Goal: Task Accomplishment & Management: Manage account settings

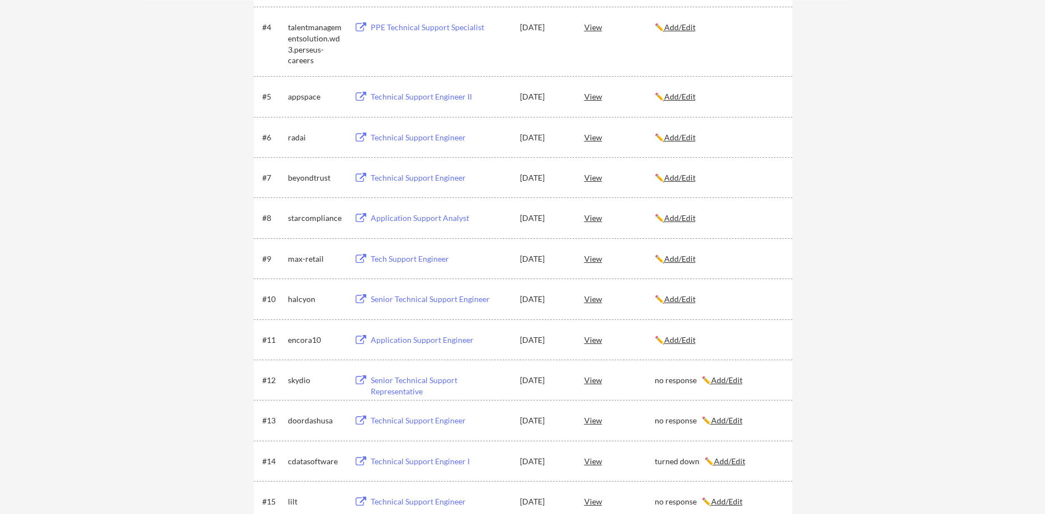
scroll to position [342, 0]
click at [295, 339] on div "encora10" at bounding box center [316, 337] width 56 height 11
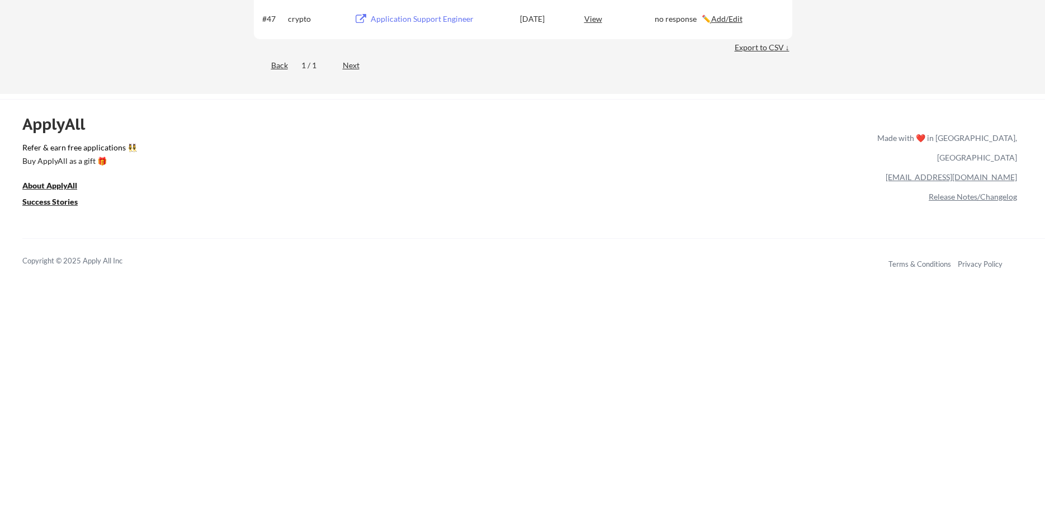
scroll to position [1996, 0]
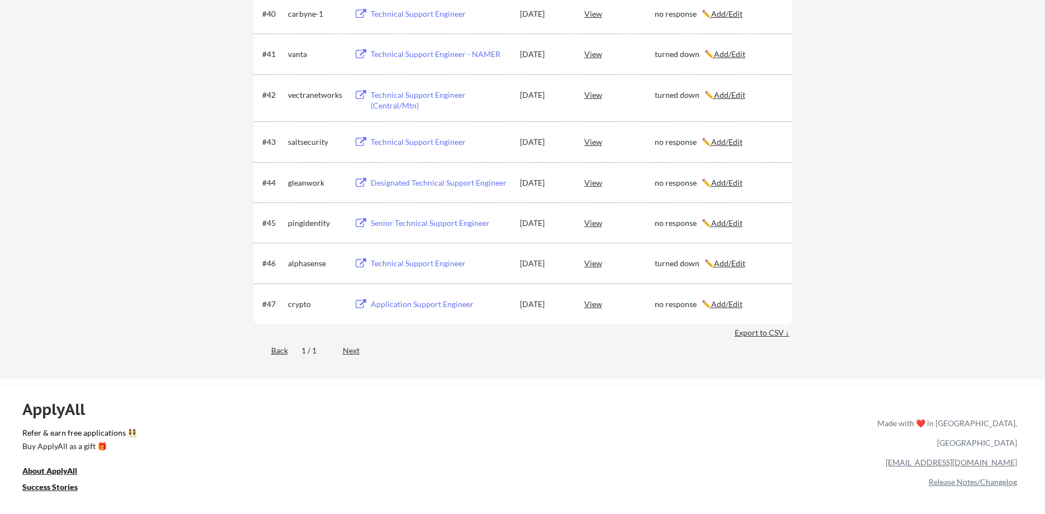
click at [301, 223] on div "pingidentity" at bounding box center [316, 222] width 56 height 11
copy div "pingidentity"
click at [301, 182] on div "gleanwork" at bounding box center [316, 182] width 56 height 11
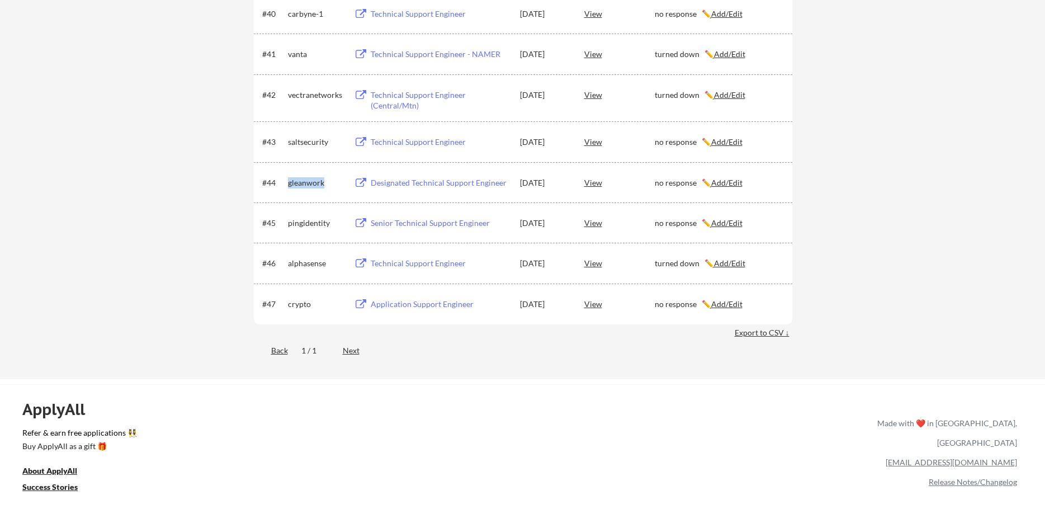
copy div "gleanwork"
click at [309, 145] on div "saltsecurity" at bounding box center [316, 141] width 56 height 11
copy div "saltsecurity"
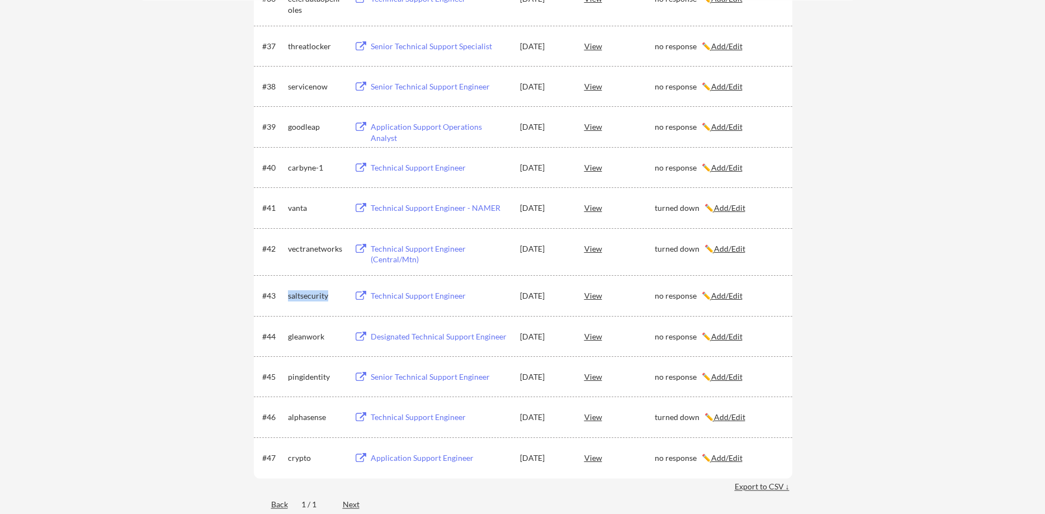
scroll to position [1825, 0]
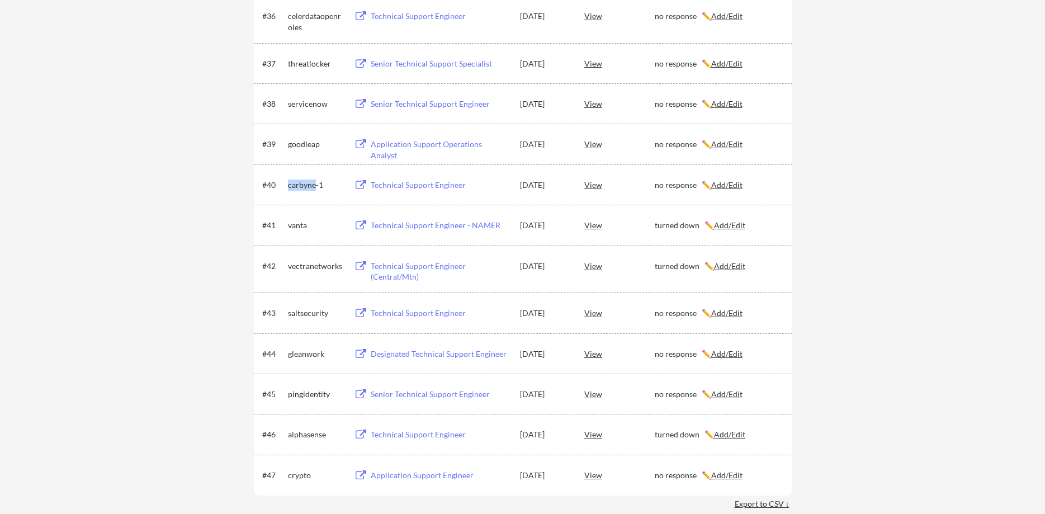
drag, startPoint x: 288, startPoint y: 184, endPoint x: 314, endPoint y: 187, distance: 25.3
click at [314, 187] on div "carbyne-1" at bounding box center [316, 184] width 56 height 11
copy div "carbyne"
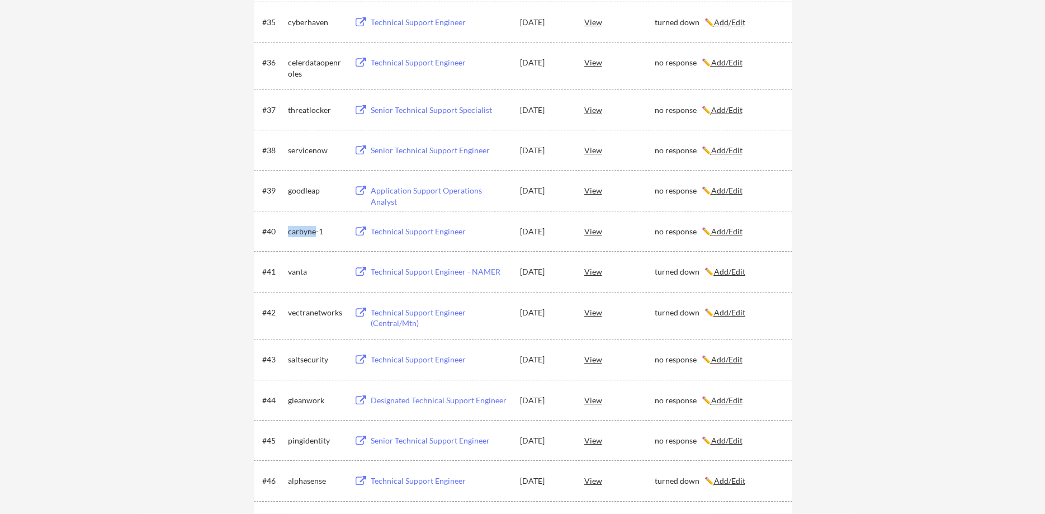
scroll to position [1711, 0]
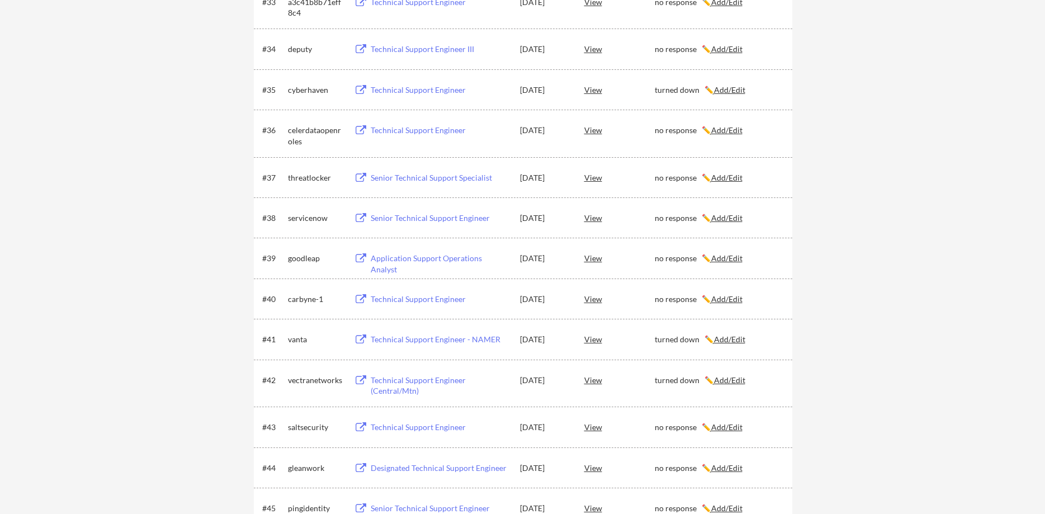
click at [301, 255] on div "goodleap" at bounding box center [316, 258] width 56 height 11
copy div "goodleap"
click at [311, 220] on div "servicenow" at bounding box center [316, 217] width 56 height 11
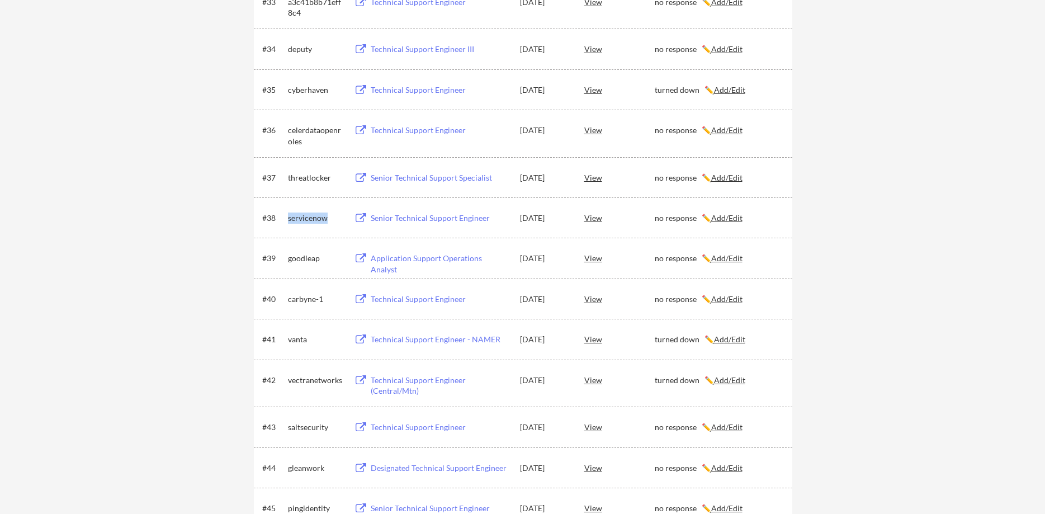
copy div "servicenow"
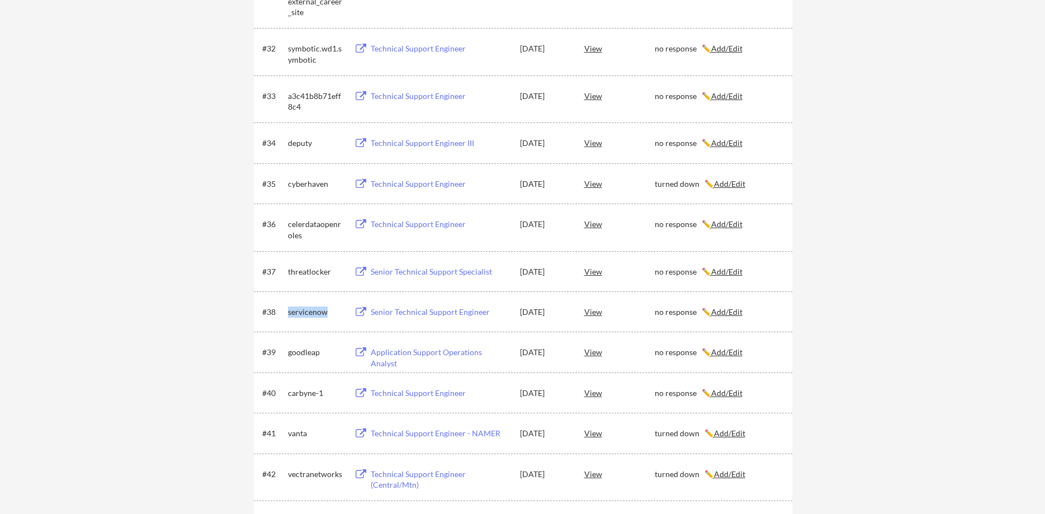
scroll to position [1540, 0]
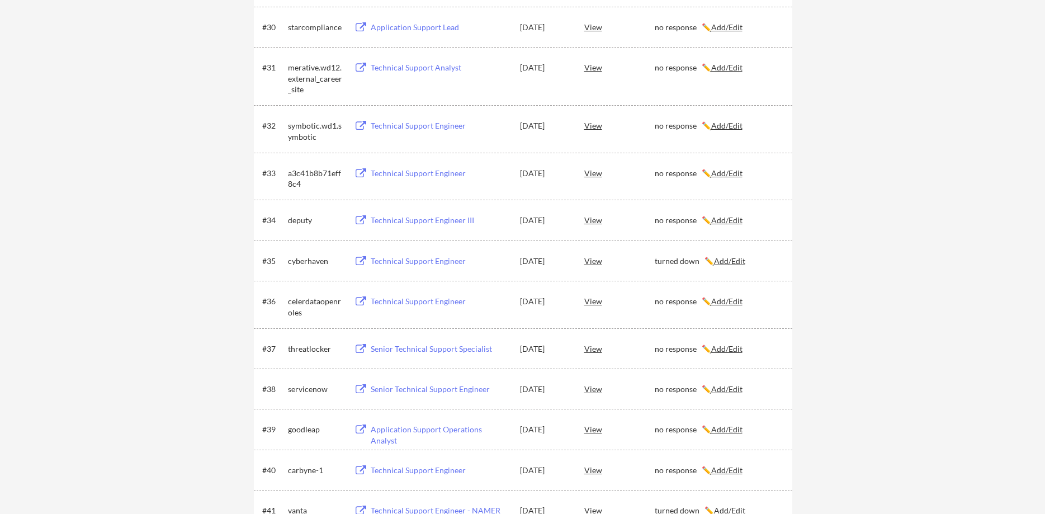
click at [307, 351] on div "threatlocker" at bounding box center [316, 348] width 56 height 11
copy div "threatlocker"
click at [309, 304] on div "celerdataopenroles" at bounding box center [316, 307] width 56 height 22
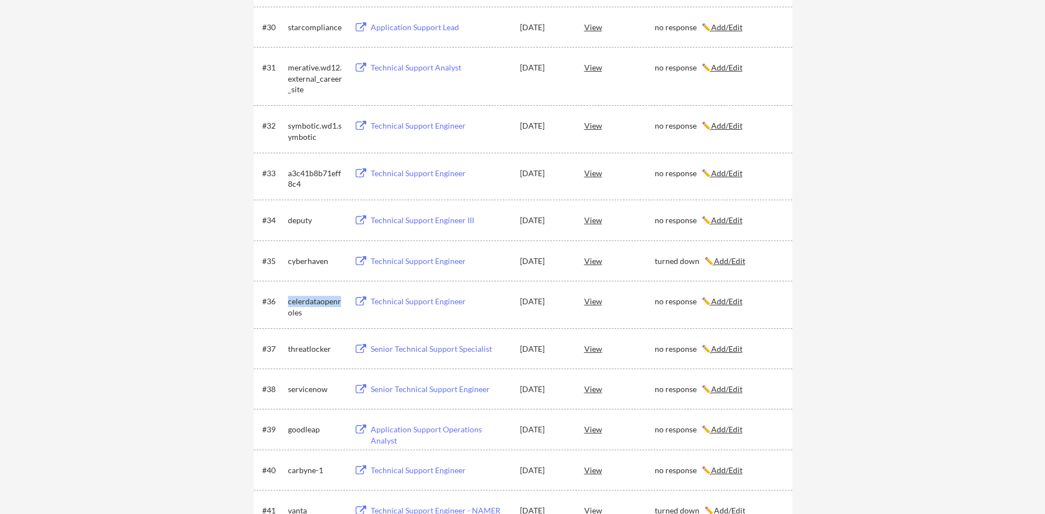
copy div "celerdataopenr"
click at [300, 224] on div "deputy" at bounding box center [316, 220] width 56 height 11
copy div "deputy"
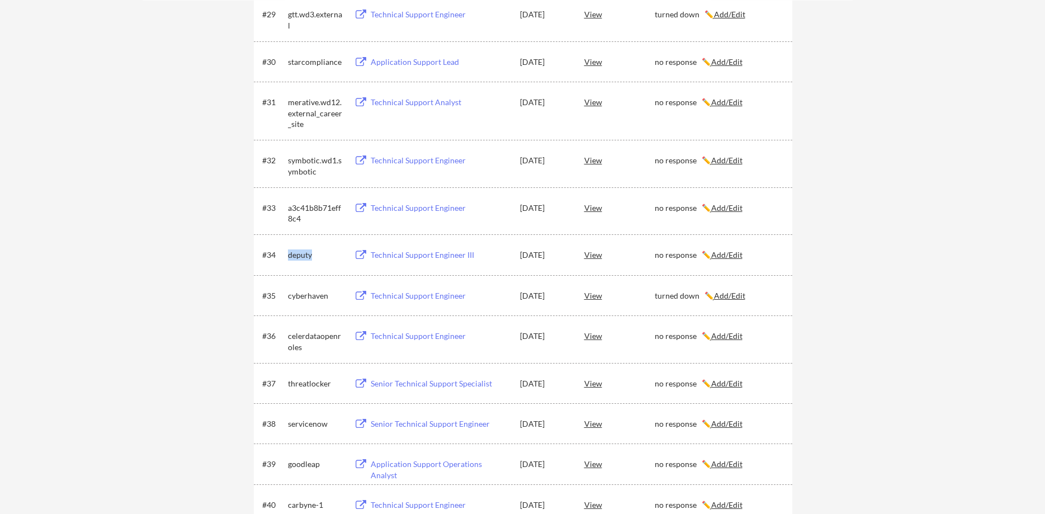
scroll to position [1483, 0]
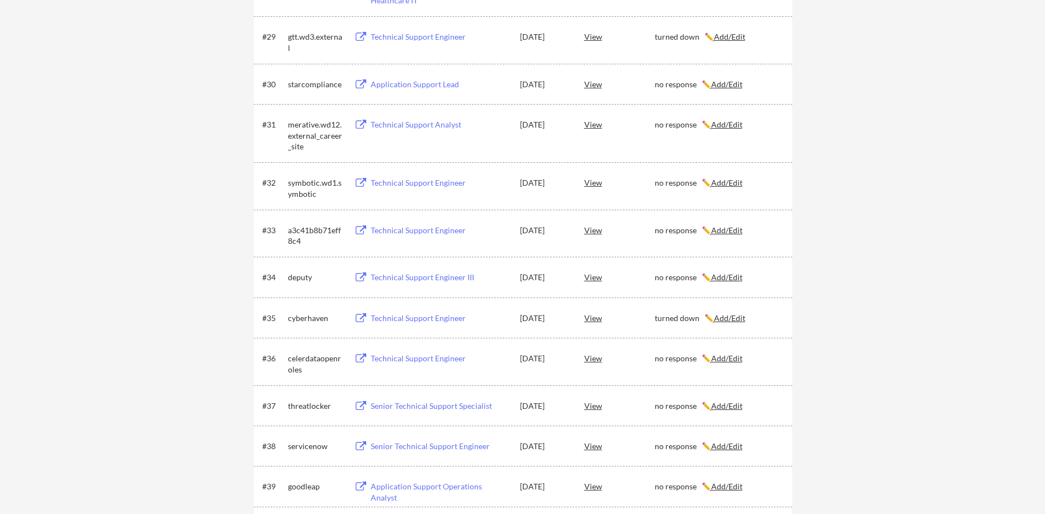
click at [304, 229] on div "a3c41b8b71eff8c4" at bounding box center [316, 236] width 56 height 22
copy div "a3c41b8b71eff"
drag, startPoint x: 288, startPoint y: 183, endPoint x: 317, endPoint y: 185, distance: 28.6
click at [317, 185] on div "symbotic.wd1.symbotic" at bounding box center [316, 188] width 56 height 22
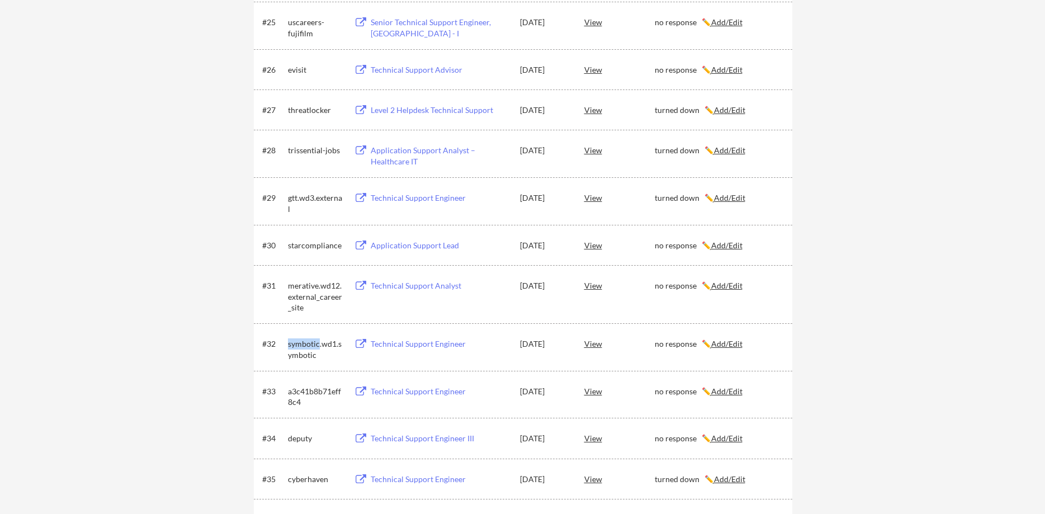
scroll to position [1312, 0]
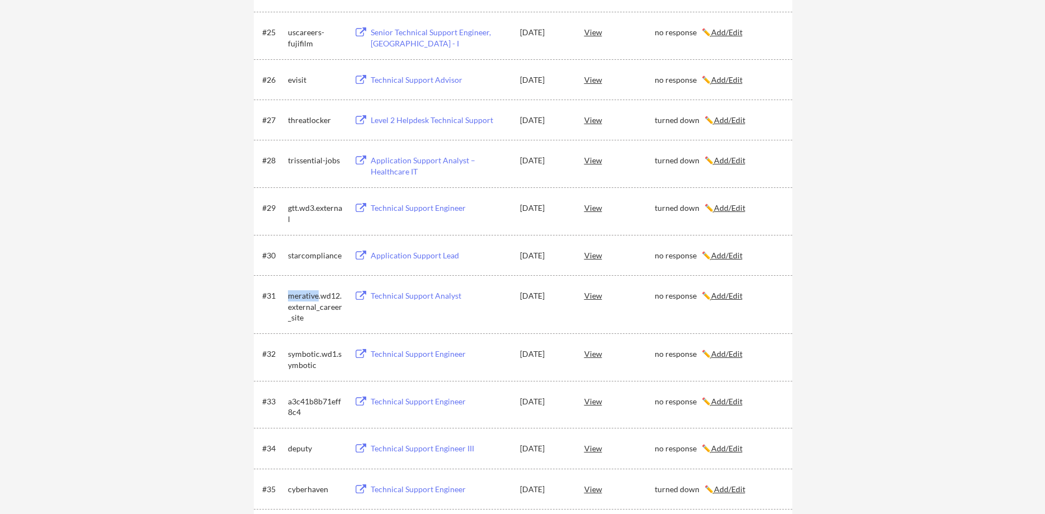
drag, startPoint x: 289, startPoint y: 300, endPoint x: 318, endPoint y: 295, distance: 29.0
click at [318, 295] on div "merative.wd12.external_career_site" at bounding box center [316, 306] width 56 height 33
click at [309, 255] on div "starcompliance" at bounding box center [316, 255] width 56 height 11
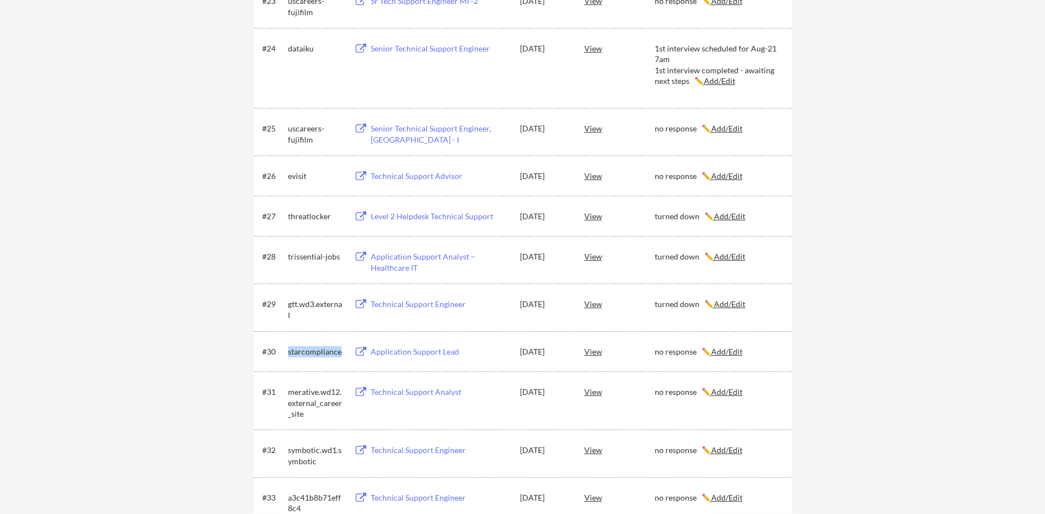
scroll to position [1197, 0]
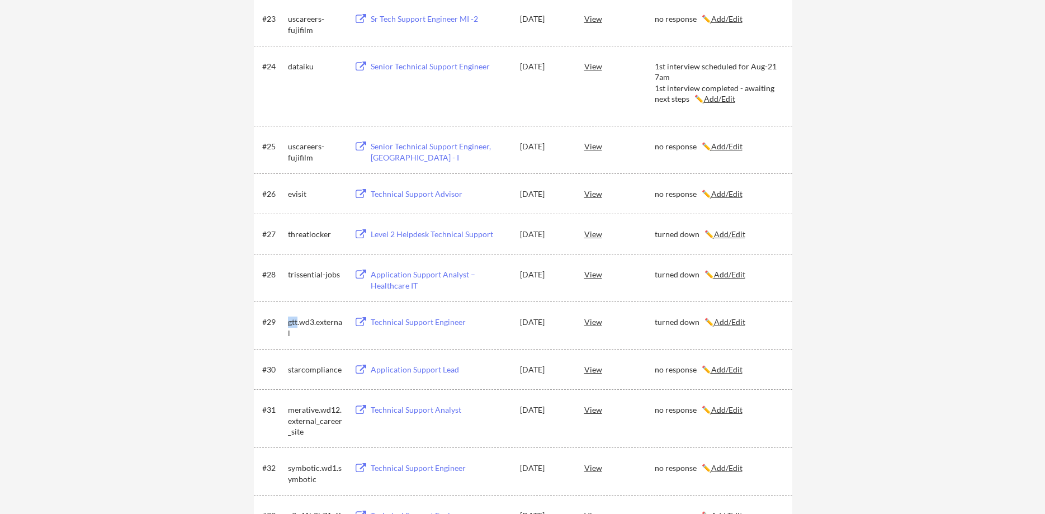
drag, startPoint x: 288, startPoint y: 323, endPoint x: 296, endPoint y: 324, distance: 7.8
click at [296, 324] on div "gtt.wd3.external" at bounding box center [316, 327] width 56 height 22
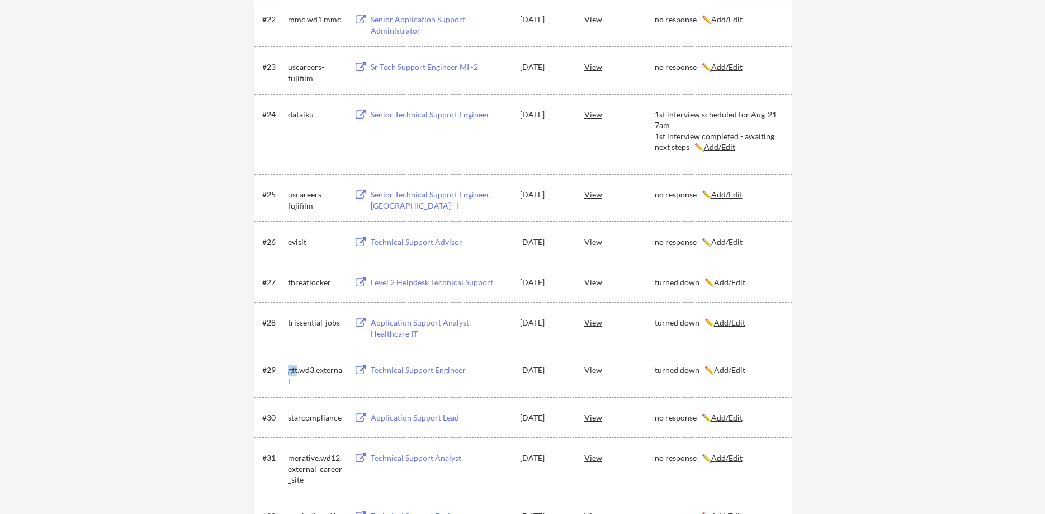
scroll to position [1083, 0]
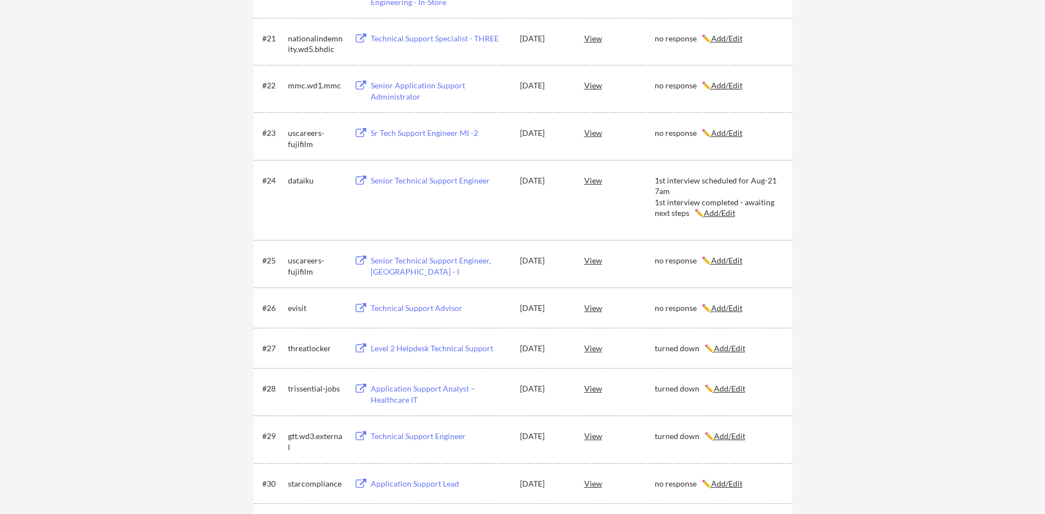
click at [297, 304] on div "evisit" at bounding box center [316, 307] width 56 height 11
click at [293, 260] on div "uscareers-fujifilm" at bounding box center [316, 266] width 56 height 22
click at [290, 273] on div "uscareers-fujifilm" at bounding box center [316, 266] width 56 height 22
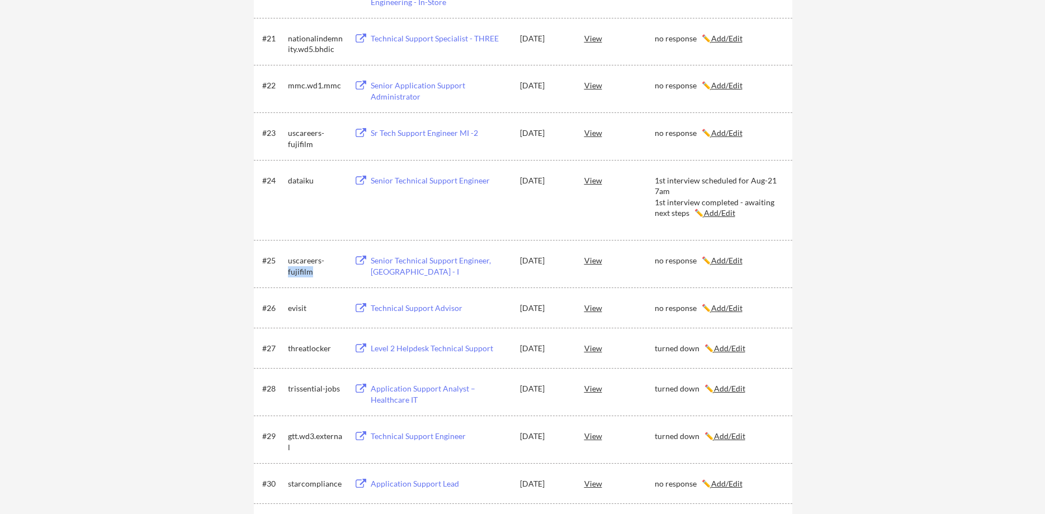
click at [290, 273] on div "uscareers-fujifilm" at bounding box center [316, 266] width 56 height 22
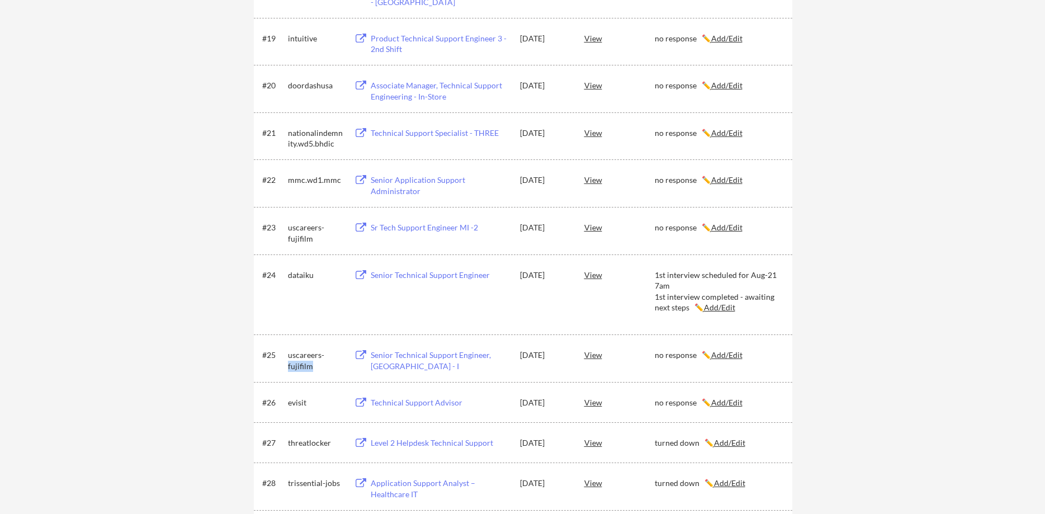
scroll to position [969, 0]
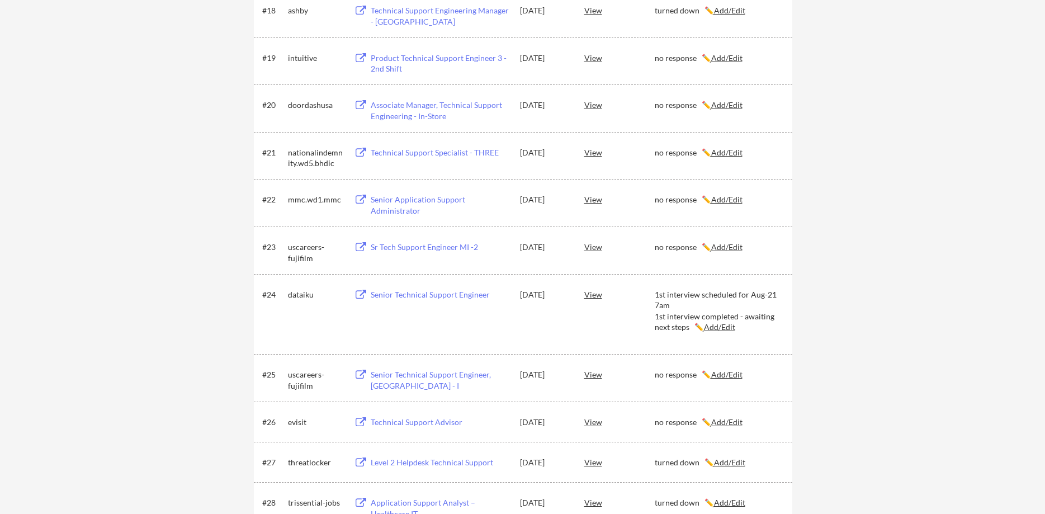
click at [294, 291] on div "dataiku" at bounding box center [316, 294] width 56 height 11
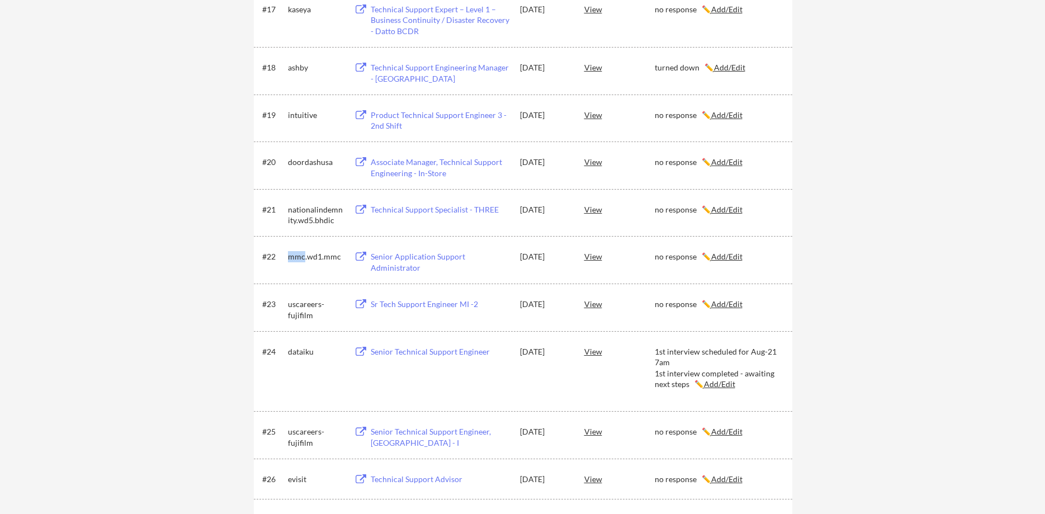
drag, startPoint x: 288, startPoint y: 258, endPoint x: 304, endPoint y: 258, distance: 15.7
click at [304, 258] on div "mmc.wd1.mmc" at bounding box center [316, 256] width 56 height 11
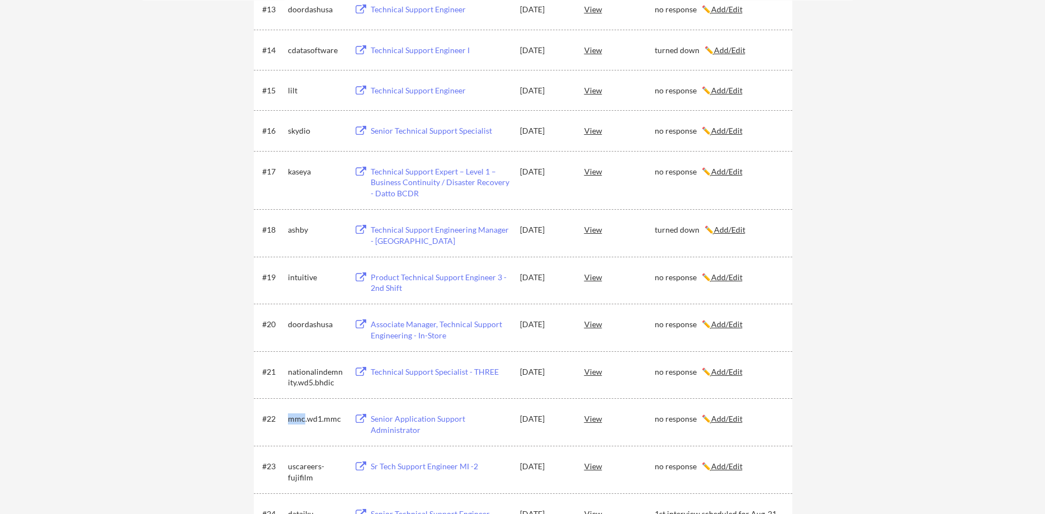
scroll to position [741, 0]
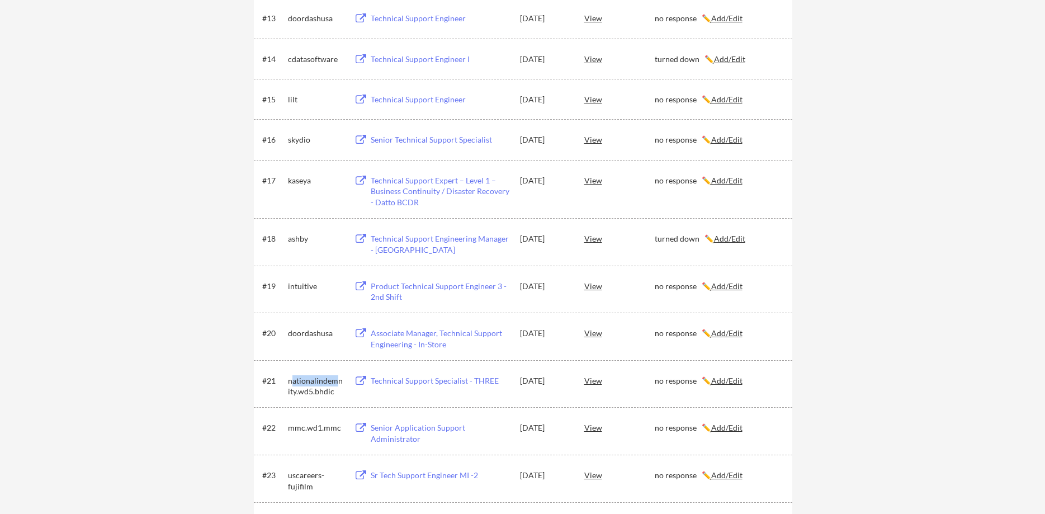
drag, startPoint x: 290, startPoint y: 379, endPoint x: 334, endPoint y: 383, distance: 43.8
click at [334, 383] on div "nationalindemnity.wd5.bhdic" at bounding box center [316, 386] width 56 height 22
click at [333, 382] on div "nationalindemnity.wd5.bhdic" at bounding box center [316, 386] width 56 height 22
click at [291, 381] on div "nationalindemnity.wd5.bhdic" at bounding box center [316, 386] width 56 height 22
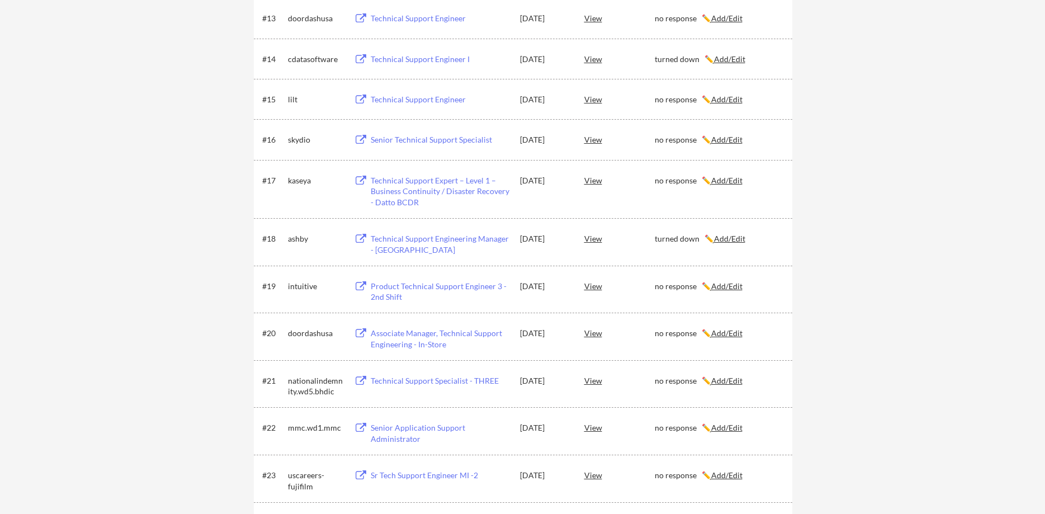
click at [312, 337] on div "doordashusa" at bounding box center [316, 333] width 56 height 11
click at [723, 334] on u "Add/Edit" at bounding box center [726, 333] width 31 height 10
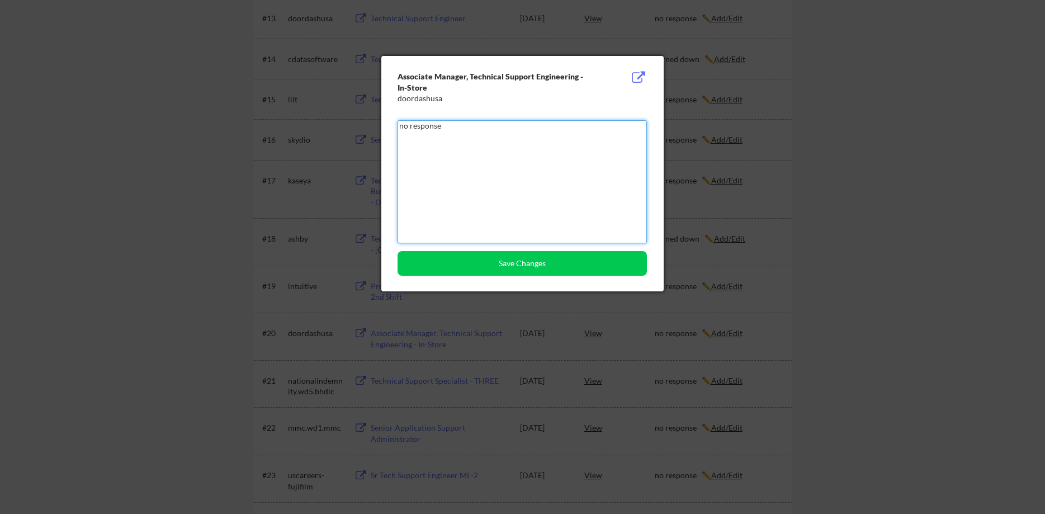
drag, startPoint x: 474, startPoint y: 131, endPoint x: 325, endPoint y: 131, distance: 148.1
click at [397, 131] on textarea "no response" at bounding box center [521, 181] width 249 height 123
type textarea "turned down"
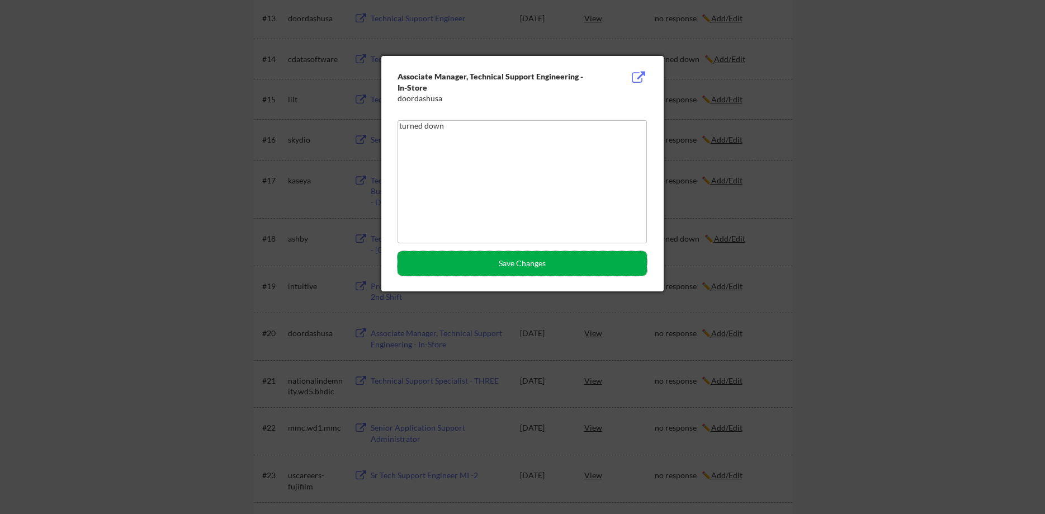
click at [472, 263] on button "Save Changes" at bounding box center [521, 263] width 249 height 25
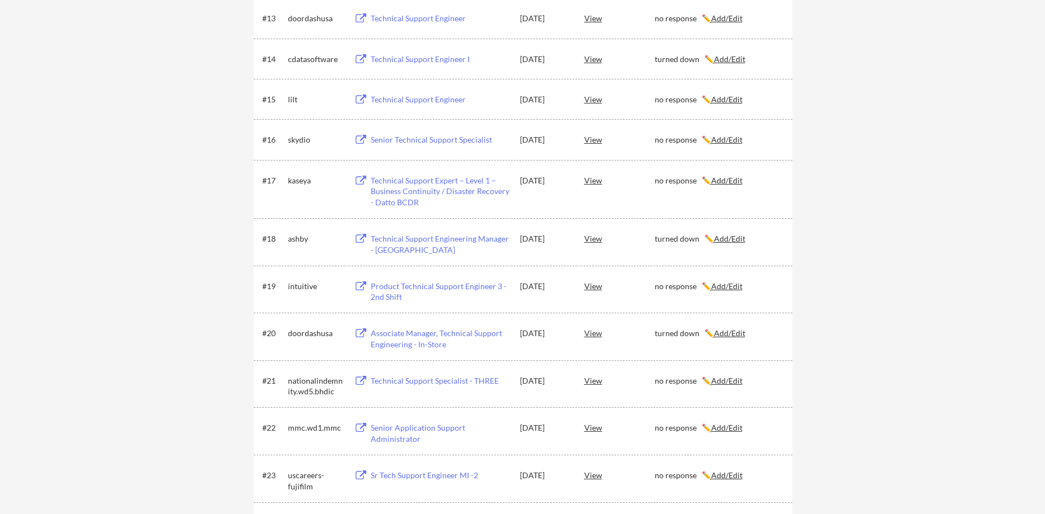
click at [313, 285] on div "intuitive" at bounding box center [316, 286] width 56 height 11
click at [300, 240] on div "ashby" at bounding box center [316, 238] width 56 height 11
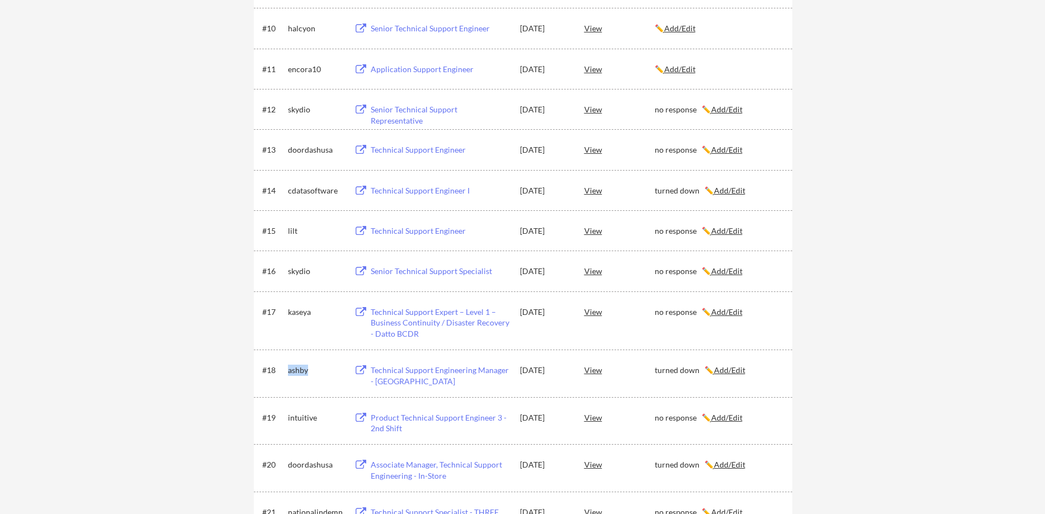
scroll to position [570, 0]
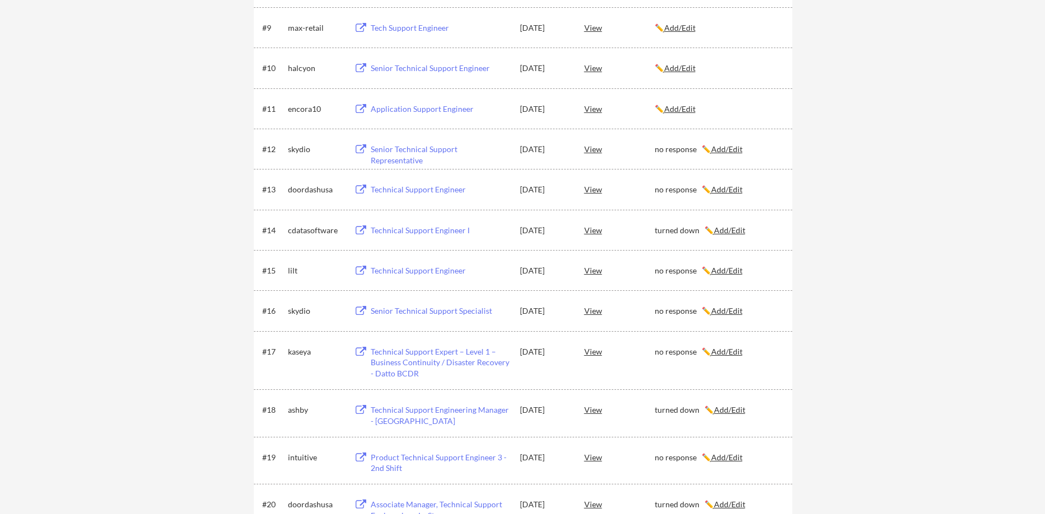
click at [302, 351] on div "kaseya" at bounding box center [316, 351] width 56 height 11
click at [301, 309] on div "skydio" at bounding box center [316, 310] width 56 height 11
click at [289, 271] on div "lilt" at bounding box center [316, 270] width 56 height 11
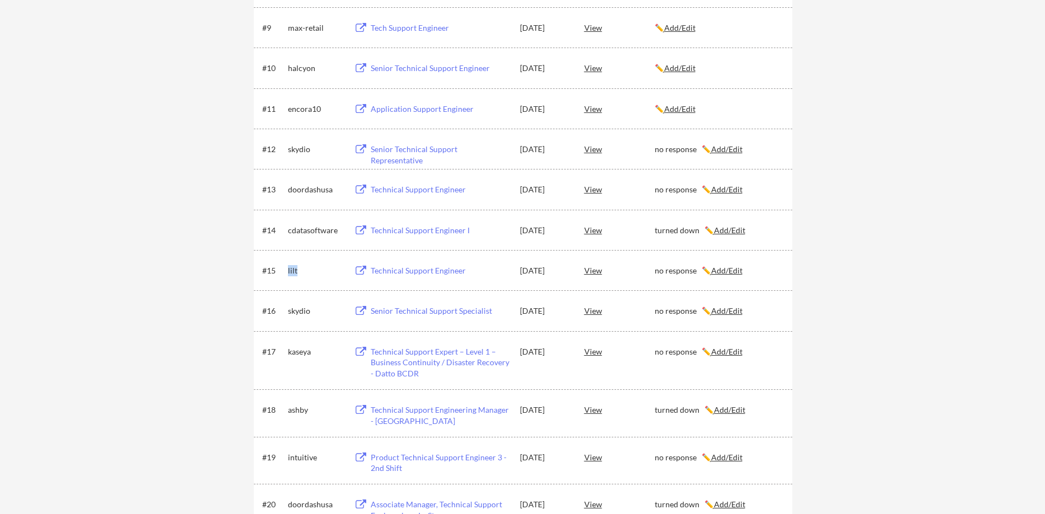
click at [289, 271] on div "lilt" at bounding box center [316, 270] width 56 height 11
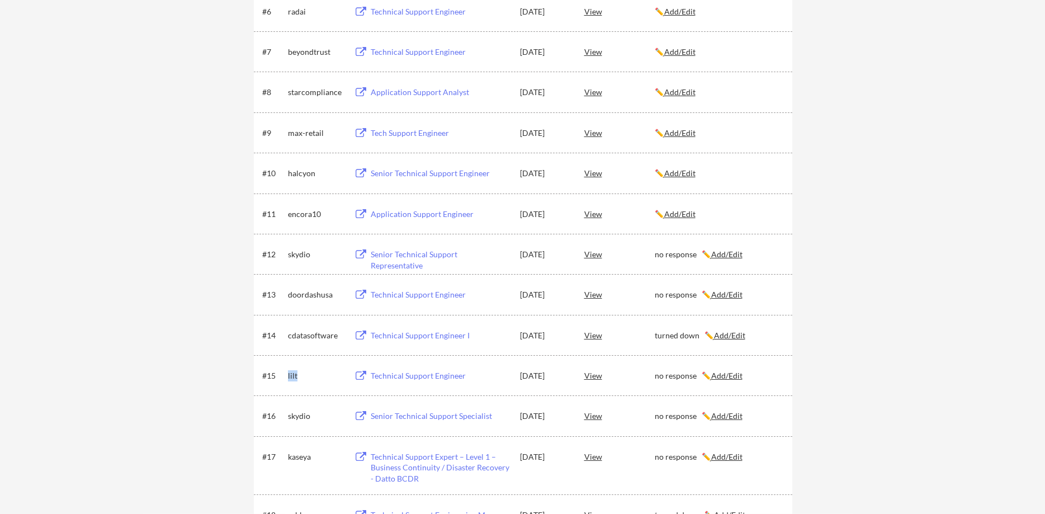
scroll to position [456, 0]
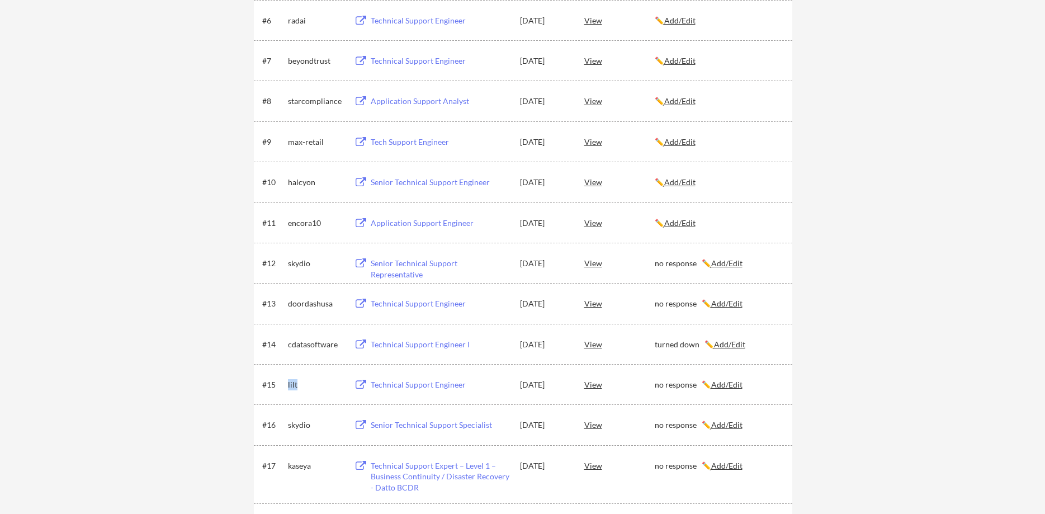
click at [306, 304] on div "doordashusa" at bounding box center [316, 303] width 56 height 11
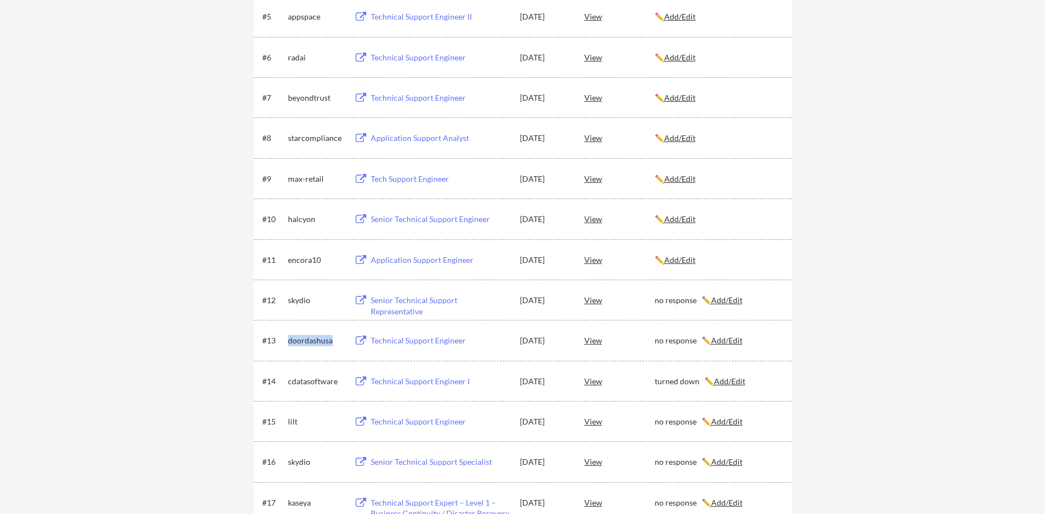
scroll to position [399, 0]
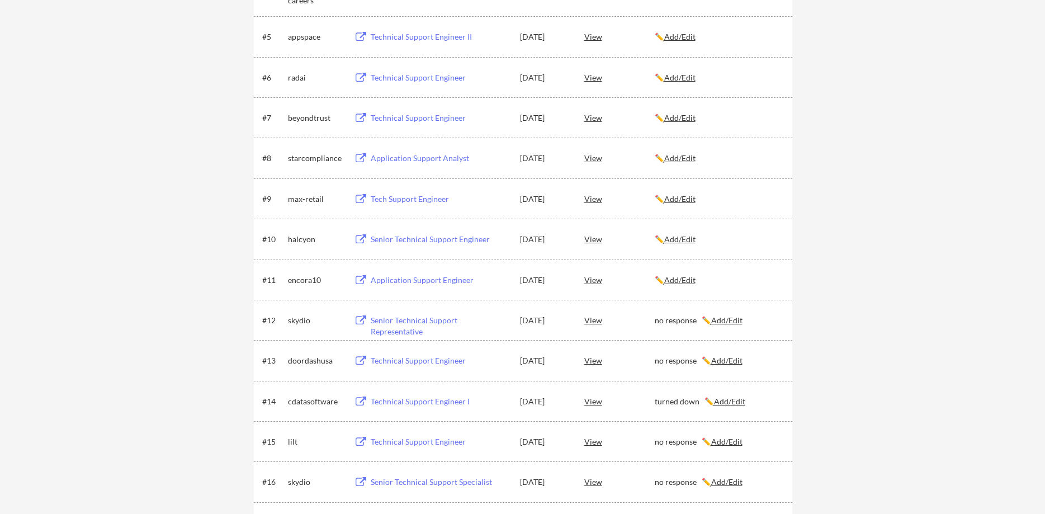
click at [300, 283] on div "encora10" at bounding box center [316, 279] width 56 height 11
click at [303, 238] on div "halcyon" at bounding box center [316, 239] width 56 height 11
click at [300, 196] on div "max-retail" at bounding box center [316, 198] width 56 height 11
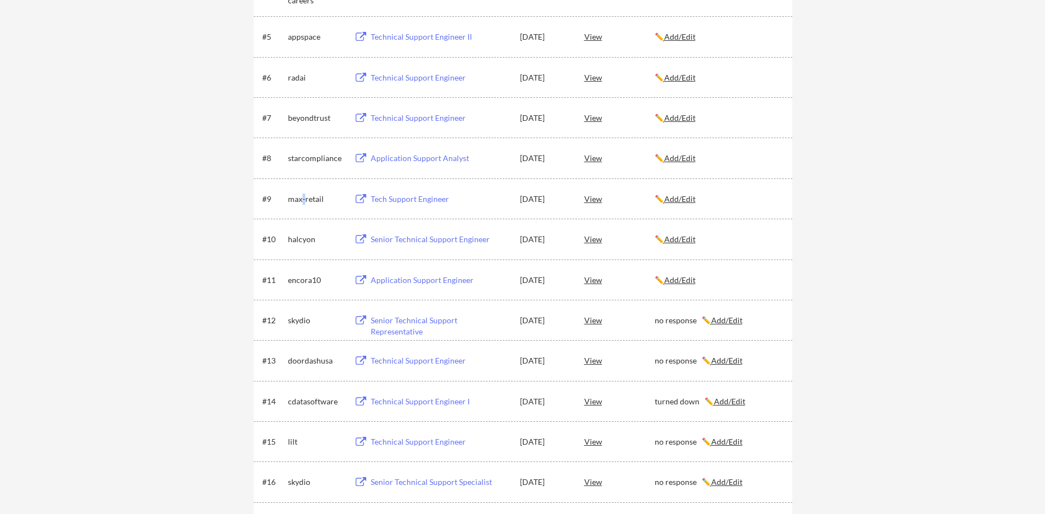
click at [300, 196] on div "max-retail" at bounding box center [316, 198] width 56 height 11
click at [319, 198] on div "max-retail" at bounding box center [316, 198] width 56 height 11
click at [321, 199] on div "max-retail" at bounding box center [316, 198] width 56 height 11
click at [292, 201] on div "max-retail" at bounding box center [316, 198] width 56 height 11
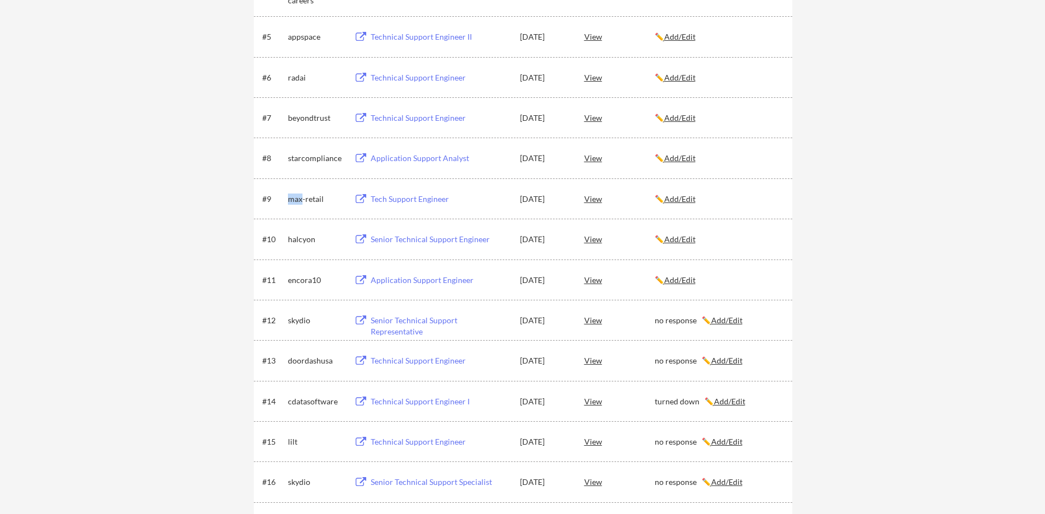
click at [292, 201] on div "max-retail" at bounding box center [316, 198] width 56 height 11
click at [319, 158] on div "starcompliance" at bounding box center [316, 158] width 56 height 11
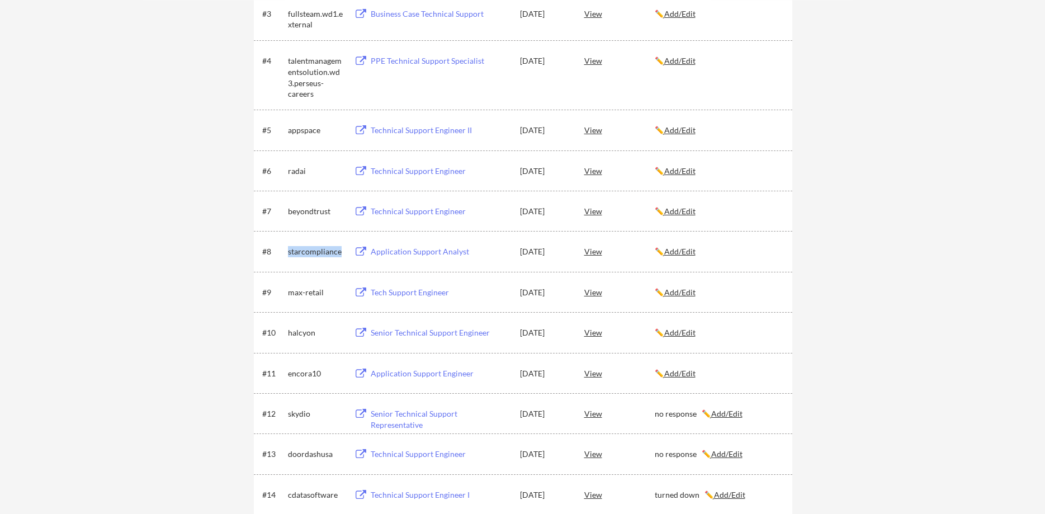
scroll to position [285, 0]
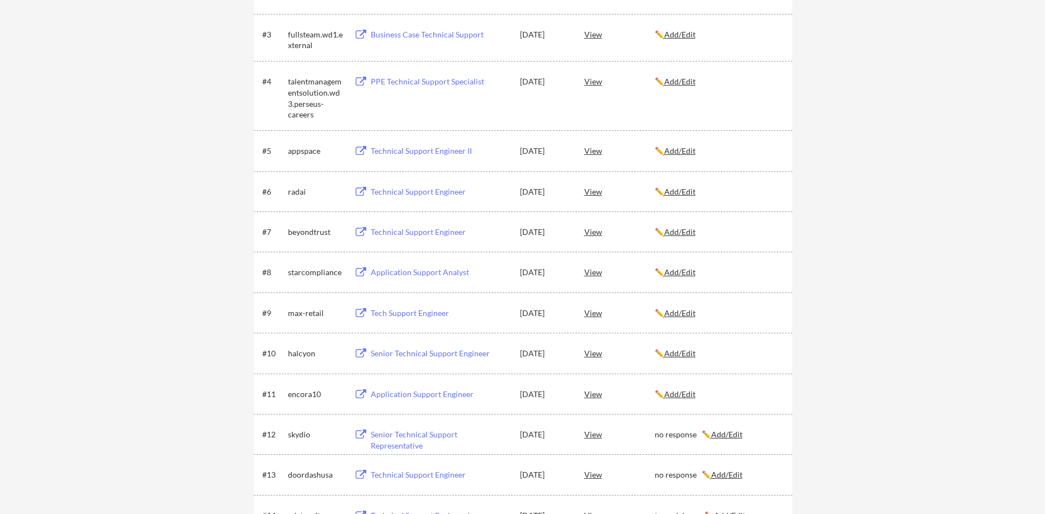
click at [309, 234] on div "beyondtrust" at bounding box center [316, 231] width 56 height 11
click at [695, 234] on u "Add/Edit" at bounding box center [679, 232] width 31 height 10
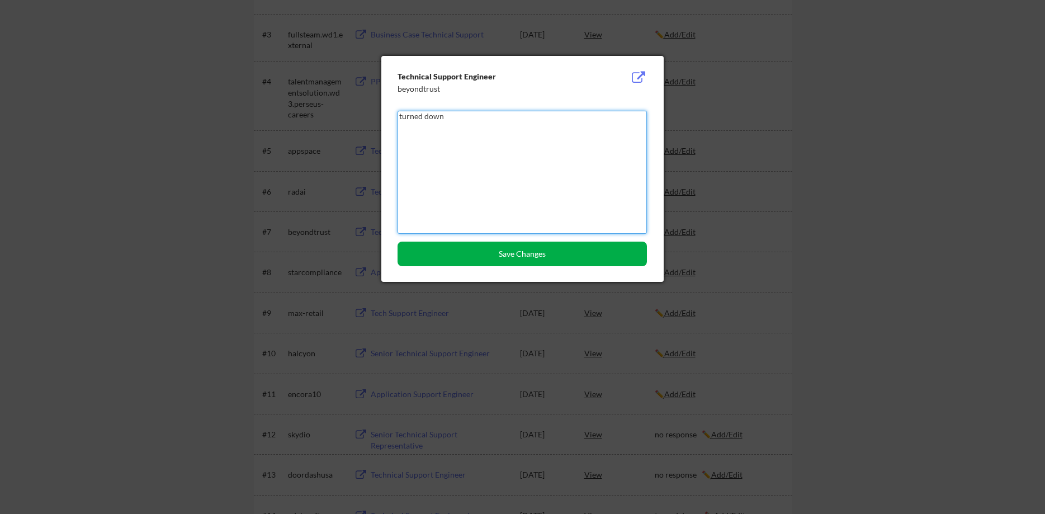
type textarea "turned down"
click at [610, 256] on button "Save Changes" at bounding box center [521, 254] width 249 height 25
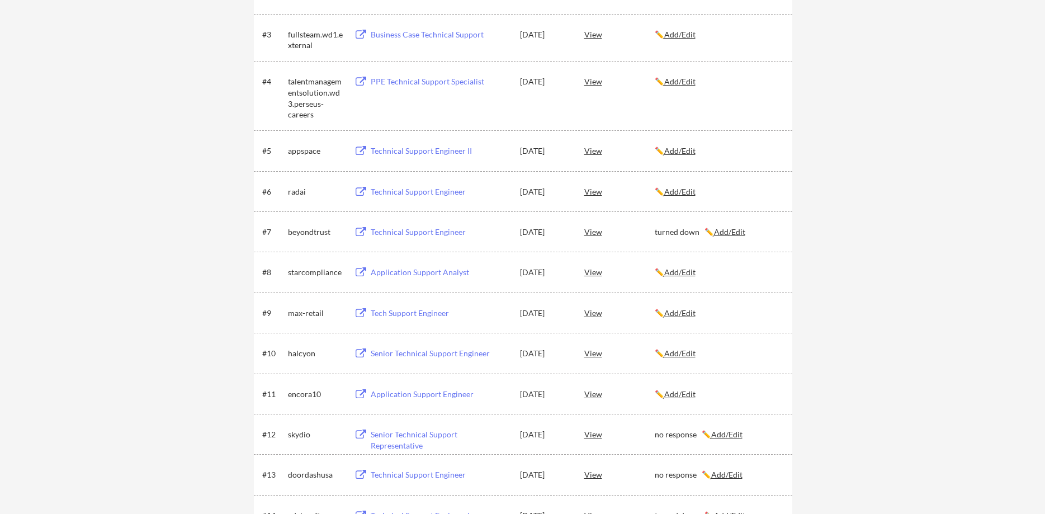
click at [294, 194] on div "radai" at bounding box center [316, 191] width 56 height 11
click at [304, 148] on div "appspace" at bounding box center [316, 150] width 56 height 11
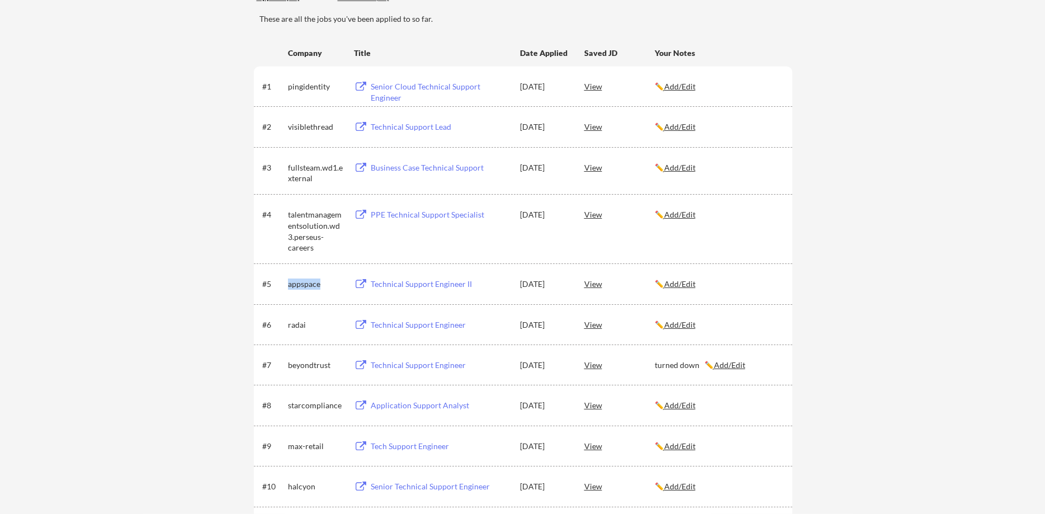
scroll to position [114, 0]
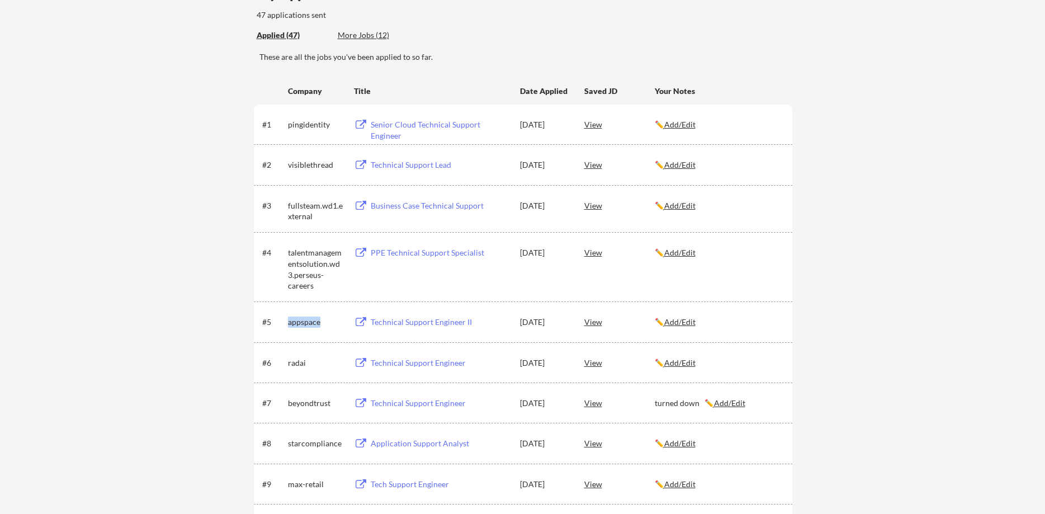
click at [302, 274] on div "talentmanagementsolution.wd3.perseus-careers" at bounding box center [316, 269] width 56 height 44
click at [299, 202] on div "fullsteam.wd1.external" at bounding box center [316, 211] width 56 height 22
click at [315, 167] on div "visiblethread" at bounding box center [316, 164] width 56 height 11
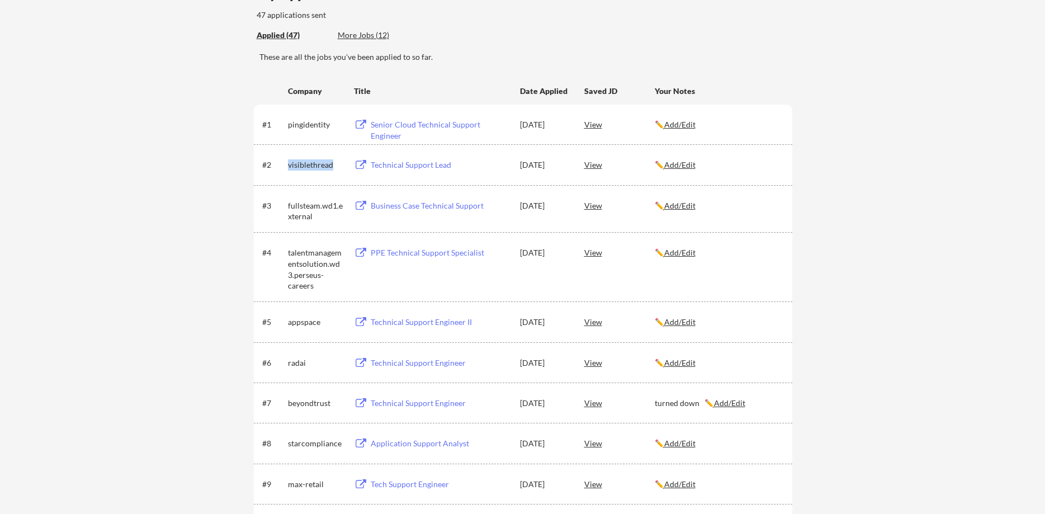
click at [315, 167] on div "visiblethread" at bounding box center [316, 164] width 56 height 11
click at [304, 125] on div "pingidentity" at bounding box center [316, 124] width 56 height 11
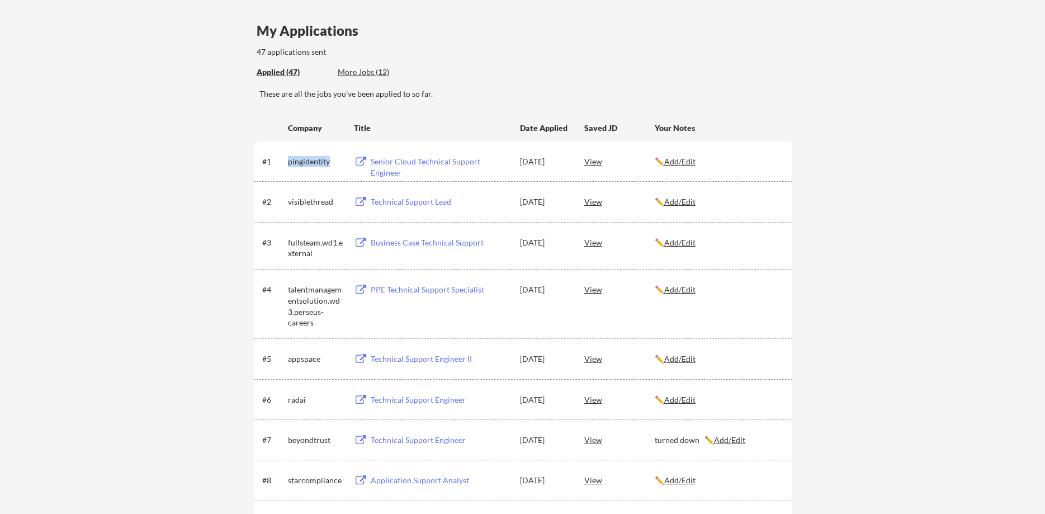
scroll to position [0, 0]
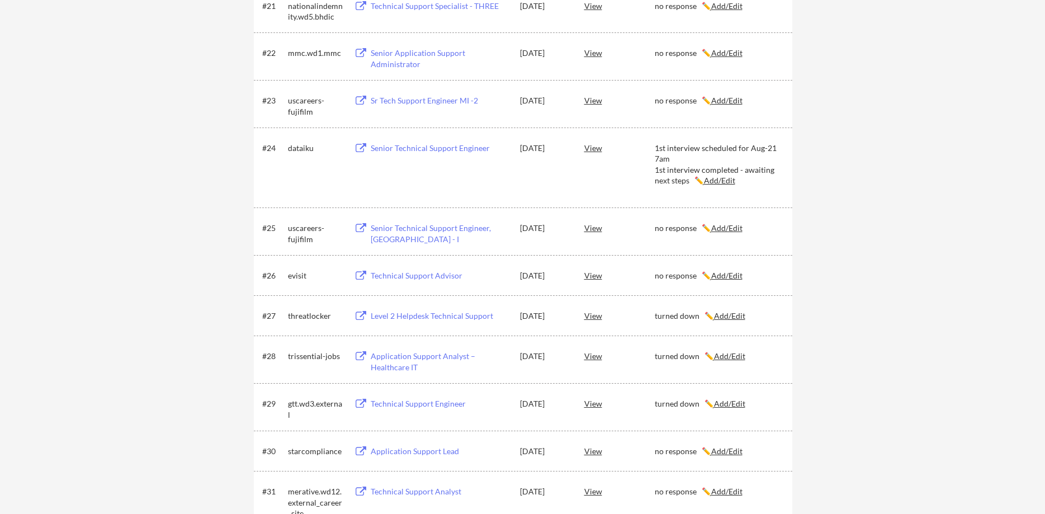
scroll to position [1026, 0]
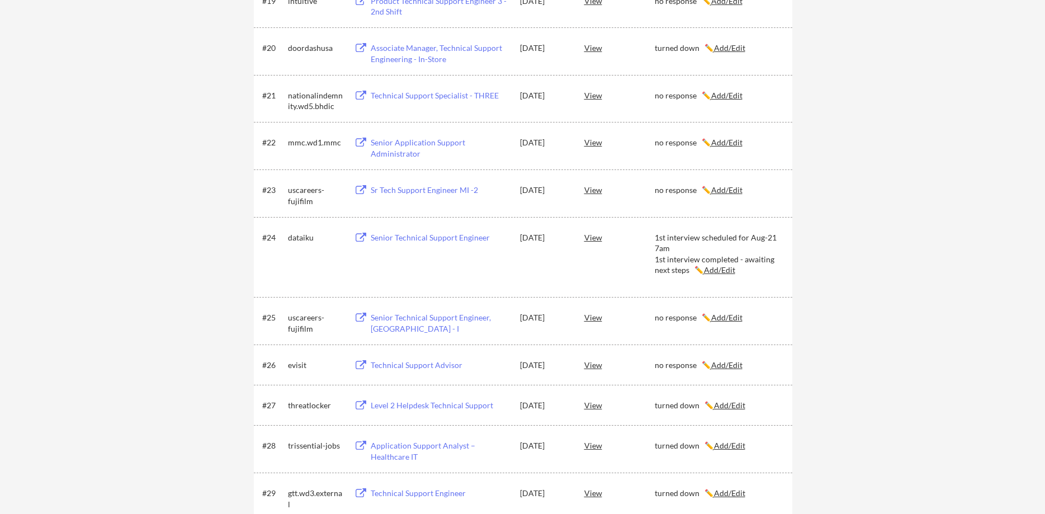
click at [429, 236] on div "Senior Technical Support Engineer" at bounding box center [440, 237] width 139 height 11
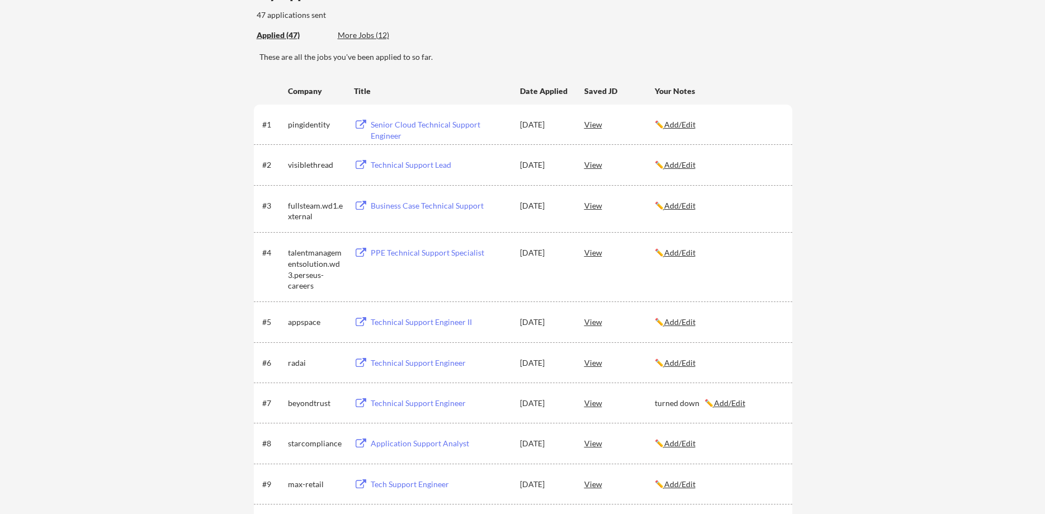
scroll to position [0, 0]
